Goal: Browse casually

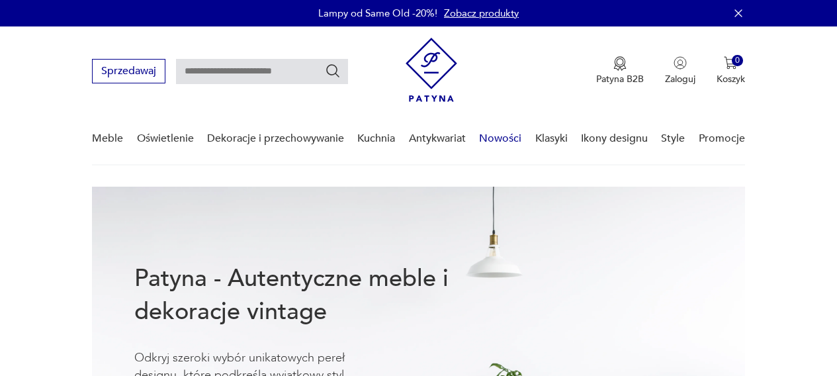
click at [497, 136] on link "Nowości" at bounding box center [500, 138] width 42 height 51
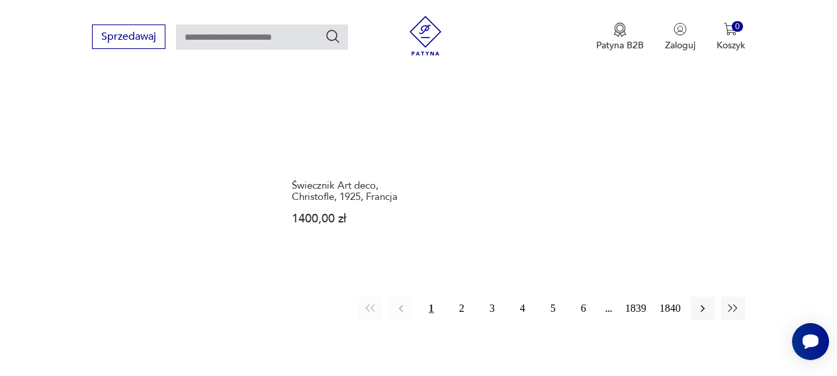
scroll to position [1745, 0]
click at [458, 295] on button "2" at bounding box center [462, 307] width 24 height 24
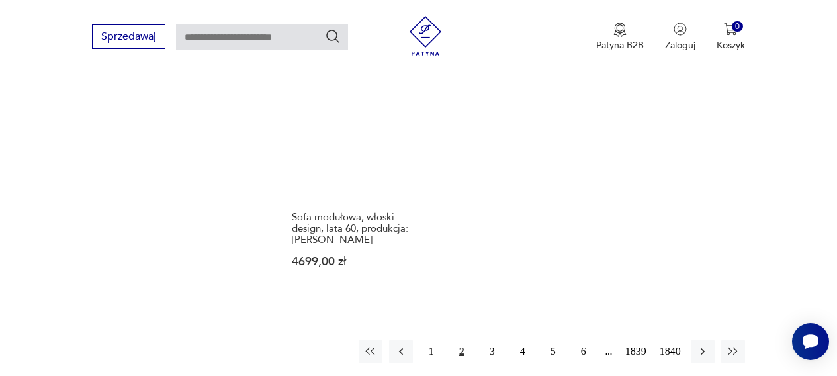
scroll to position [1675, 0]
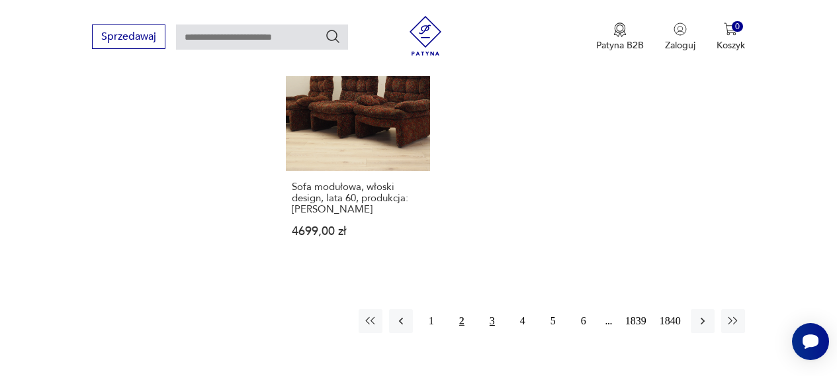
click at [489, 309] on button "3" at bounding box center [492, 321] width 24 height 24
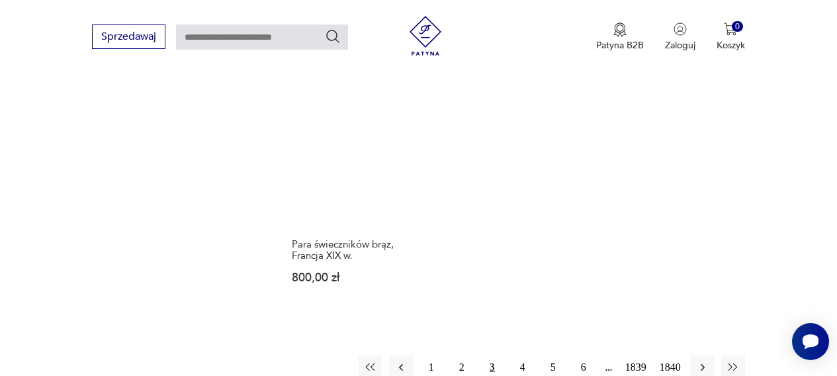
scroll to position [1742, 0]
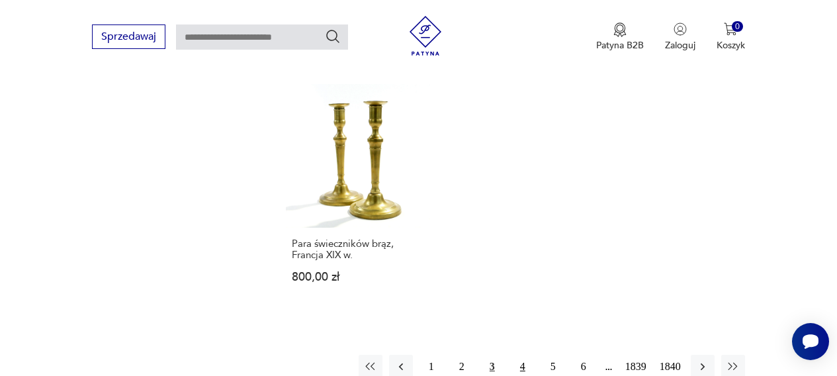
click at [521, 355] on button "4" at bounding box center [523, 367] width 24 height 24
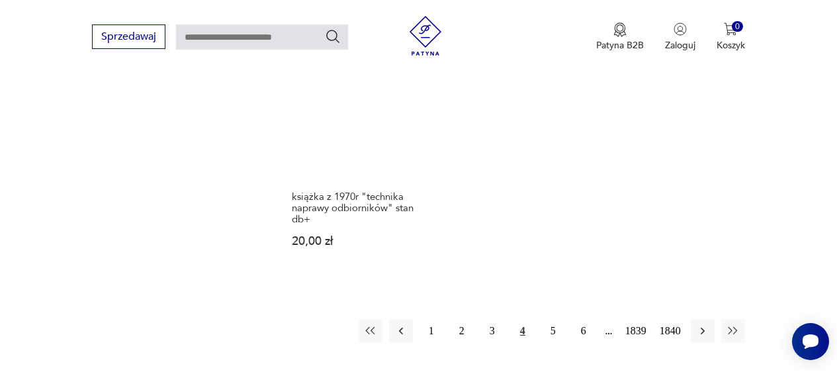
scroll to position [1760, 0]
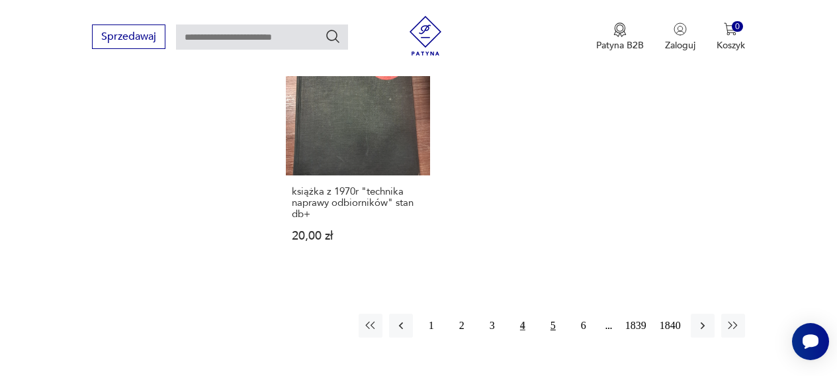
click at [550, 314] on button "5" at bounding box center [553, 326] width 24 height 24
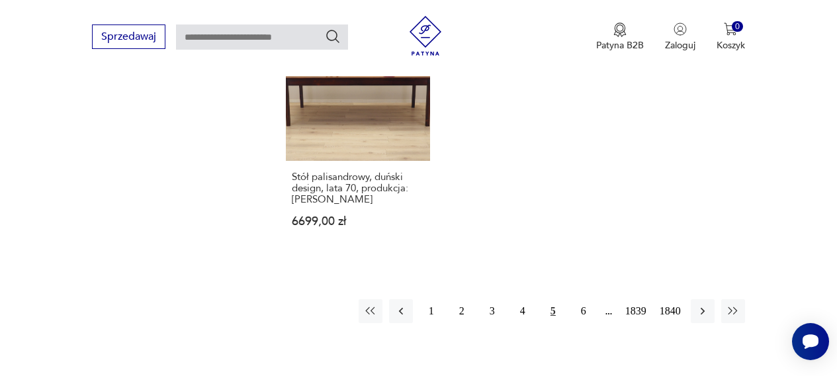
scroll to position [1747, 0]
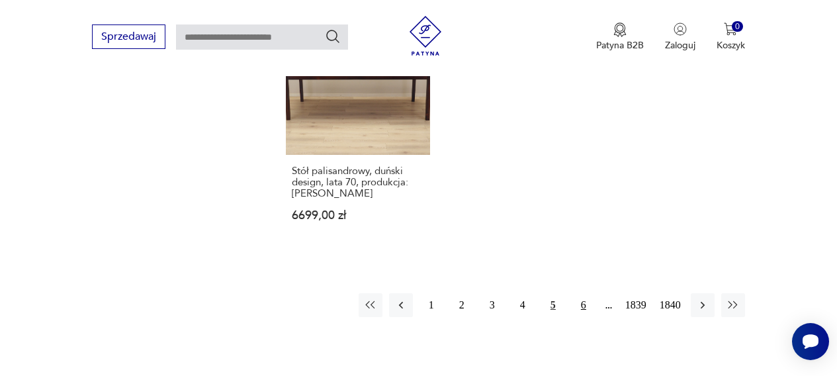
click at [580, 293] on button "6" at bounding box center [584, 305] width 24 height 24
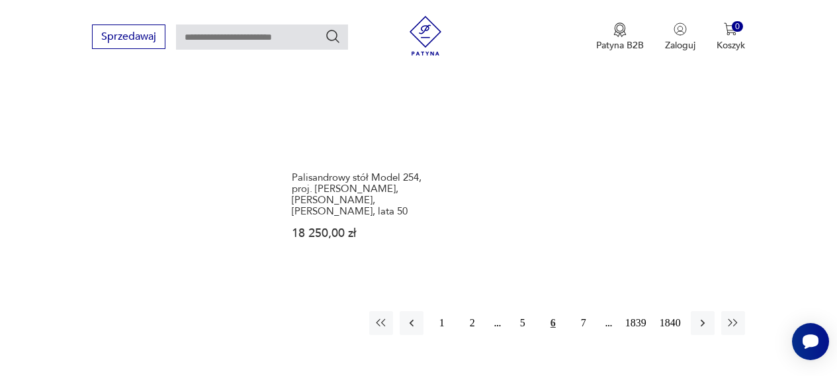
scroll to position [1703, 0]
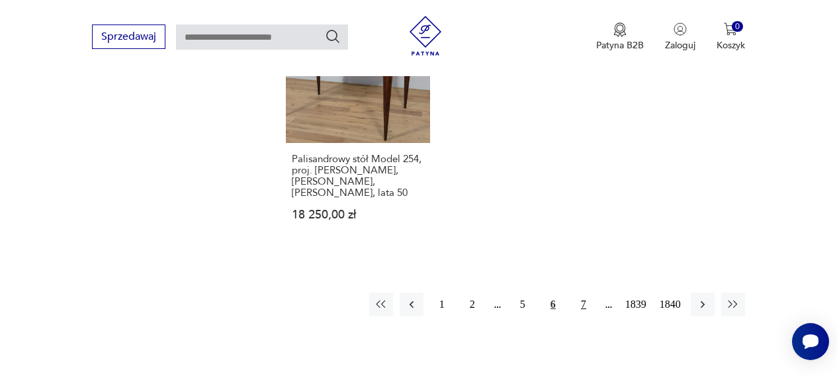
click at [581, 292] on button "7" at bounding box center [584, 304] width 24 height 24
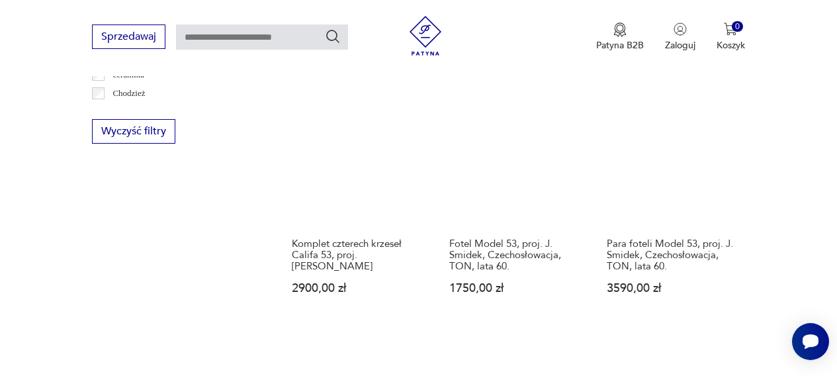
scroll to position [872, 0]
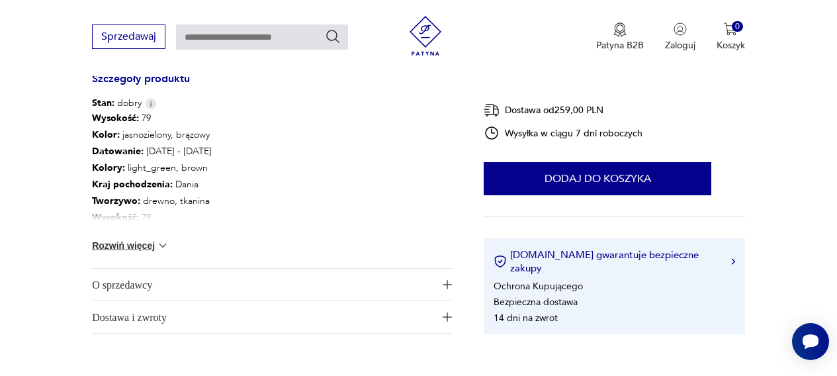
scroll to position [749, 0]
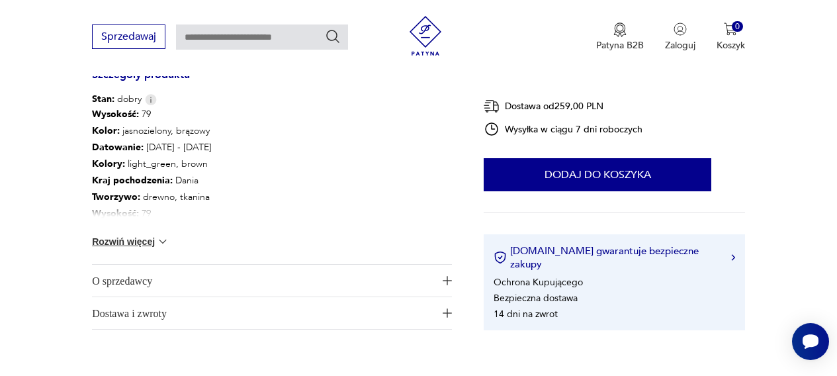
click at [194, 265] on span "O sprzedawcy" at bounding box center [263, 281] width 342 height 32
